Goal: Task Accomplishment & Management: Use online tool/utility

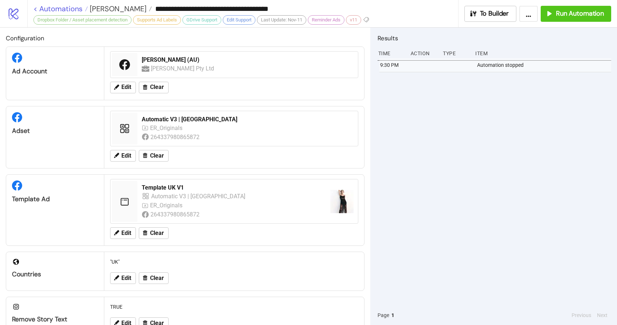
click at [60, 9] on link "< Automations" at bounding box center [60, 8] width 55 height 7
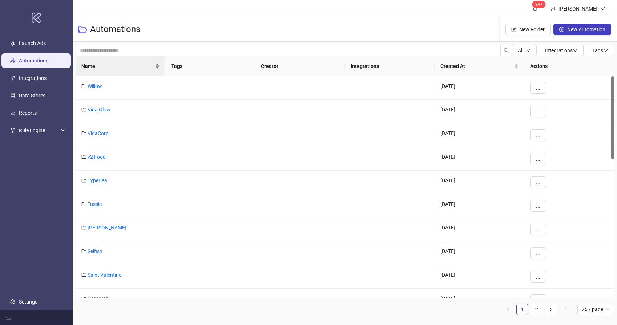
click at [107, 70] on div "Name" at bounding box center [120, 66] width 78 height 8
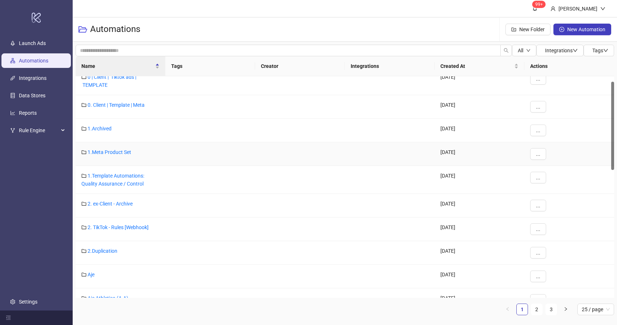
scroll to position [13, 0]
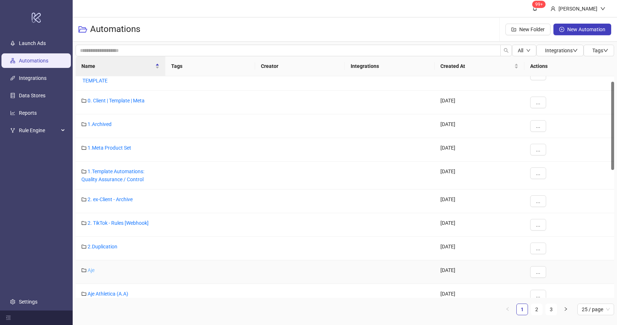
click at [91, 272] on link "Aje" at bounding box center [91, 271] width 7 height 6
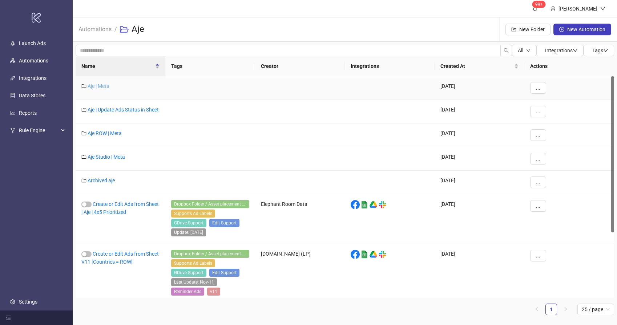
click at [100, 85] on link "Aje | Meta" at bounding box center [99, 86] width 22 height 6
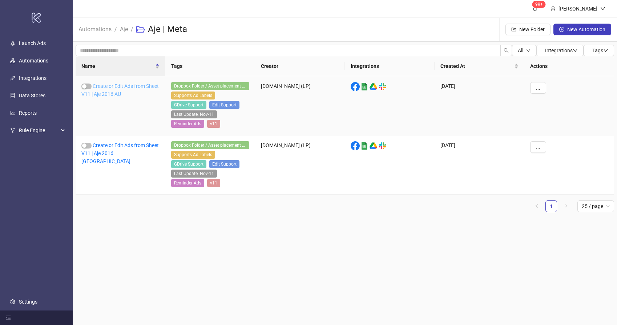
click at [115, 95] on link "Create or Edit Ads from Sheet V11 | Aje 2016 AU" at bounding box center [119, 90] width 77 height 14
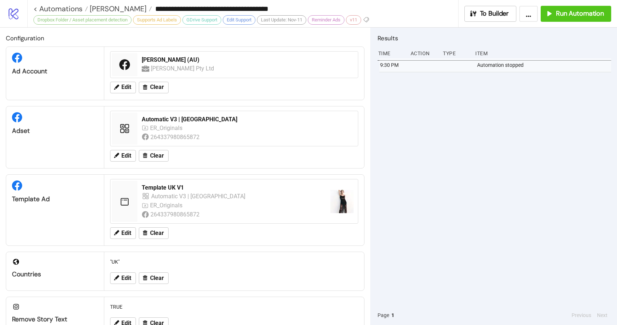
type input "**********"
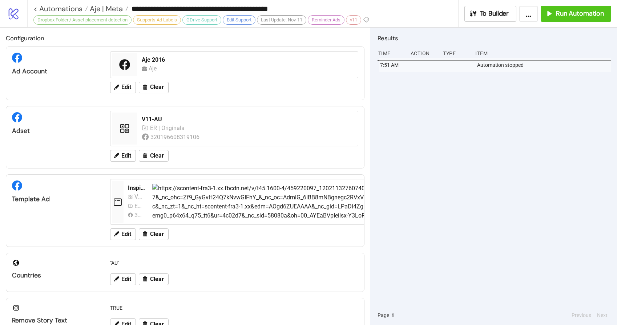
click at [494, 153] on div "7:51 AM Automation stopped" at bounding box center [495, 182] width 234 height 248
click at [569, 13] on span "Run Automation" at bounding box center [580, 13] width 48 height 8
click at [109, 11] on span "Aje | Meta" at bounding box center [105, 8] width 35 height 9
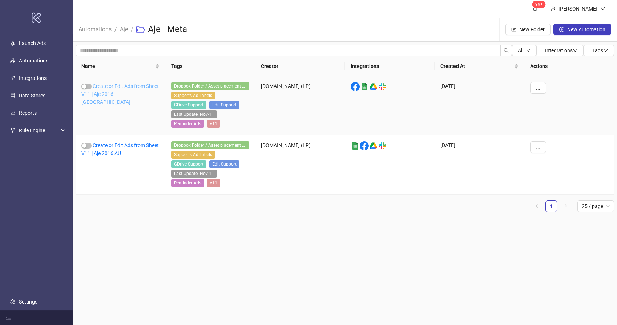
click at [119, 92] on link "Create or Edit Ads from Sheet V11 | Aje 2016 [GEOGRAPHIC_DATA]" at bounding box center [119, 94] width 77 height 22
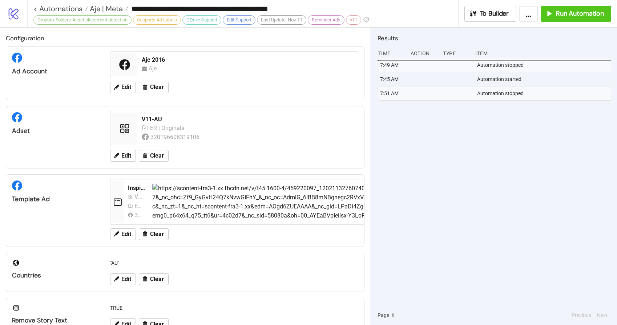
type input "**********"
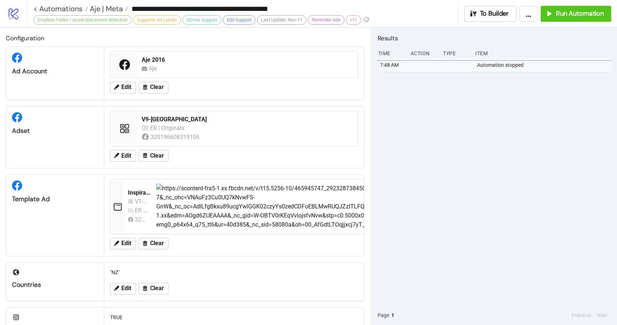
click at [508, 190] on div "7:48 AM Automation stopped" at bounding box center [495, 182] width 234 height 248
click at [462, 130] on div "7:48 AM Automation stopped" at bounding box center [495, 182] width 234 height 248
click at [581, 12] on span "Run Automation" at bounding box center [580, 13] width 48 height 8
